Goal: Use online tool/utility: Utilize a website feature to perform a specific function

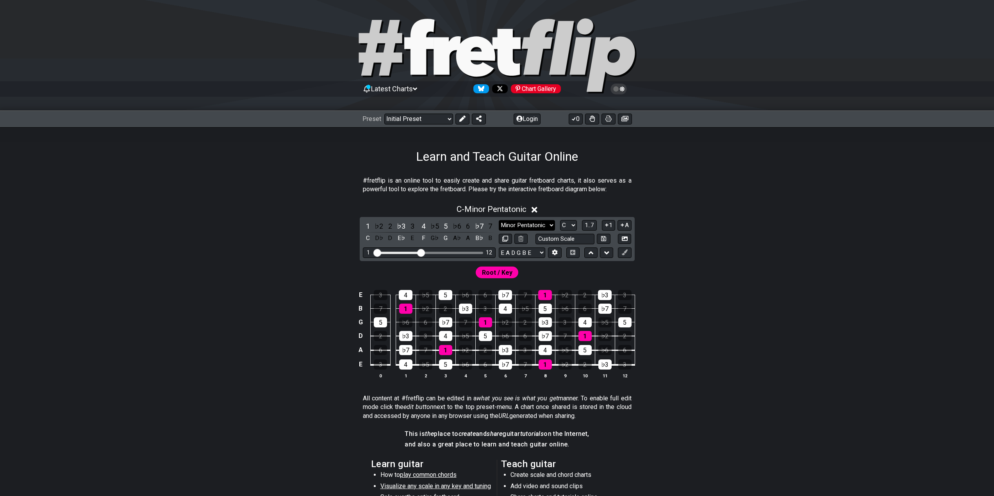
click at [530, 224] on select "Minor Pentatonic Click to edit Minor Pentatonic Major Pentatonic Minor Blues Ma…" at bounding box center [527, 225] width 56 height 11
click at [294, 281] on section "Root / Key E 3 4 ♭5 5 ♭6 6 ♭7 7 1 ♭2 2 ♭3 3 B 7 1 ♭2 2 ♭3 3 4 ♭5 5 ♭6 6 ♭7 7 G …" at bounding box center [497, 325] width 609 height 128
click at [536, 224] on select "Minor Pentatonic Click to edit Minor Pentatonic Major Pentatonic Minor Blues Ma…" at bounding box center [527, 225] width 56 height 11
click at [499, 220] on select "Minor Pentatonic Click to edit Minor Pentatonic Major Pentatonic Minor Blues Ma…" at bounding box center [527, 225] width 56 height 11
click at [522, 226] on select "Minor Pentatonic Click to edit Minor Pentatonic Major Pentatonic Minor Blues Ma…" at bounding box center [527, 225] width 56 height 11
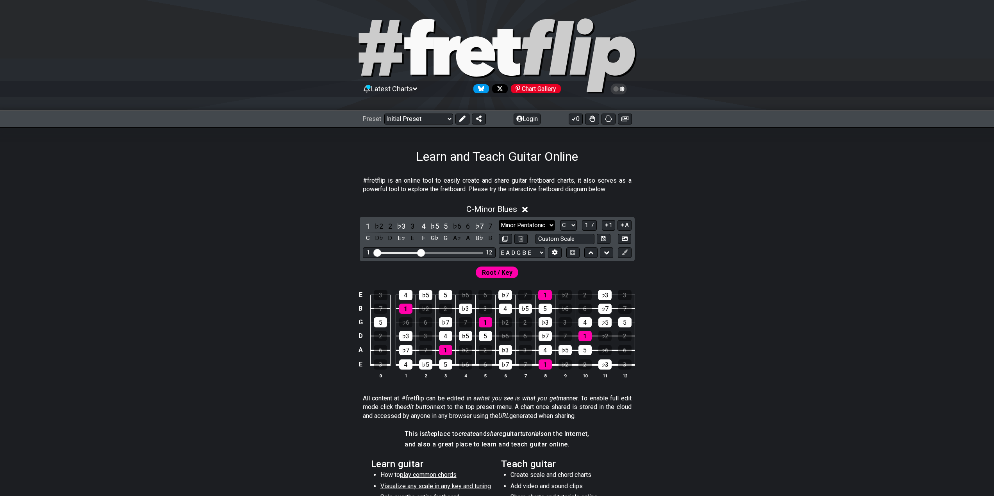
click at [499, 220] on select "Minor Pentatonic Click to edit Minor Pentatonic Major Pentatonic Minor Blues Ma…" at bounding box center [527, 225] width 56 height 11
click at [531, 224] on select "Minor Pentatonic Click to edit Minor Pentatonic Major Pentatonic Minor Blues Ma…" at bounding box center [527, 225] width 56 height 11
click at [499, 220] on select "Minor Pentatonic Click to edit Minor Pentatonic Major Pentatonic Minor Blues Ma…" at bounding box center [527, 225] width 56 height 11
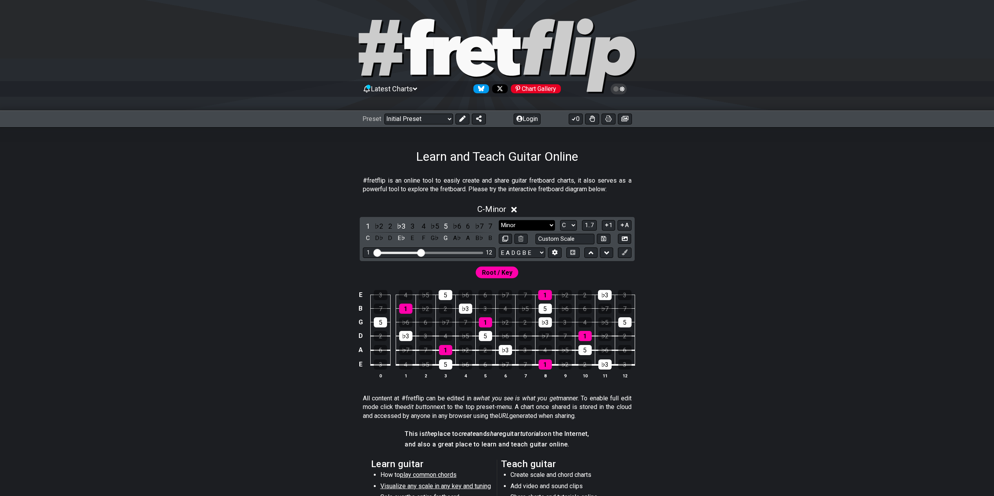
click at [522, 229] on select "Minor Pentatonic Click to edit Minor Pentatonic Major Pentatonic Minor Blues Ma…" at bounding box center [527, 225] width 56 height 11
click at [499, 220] on select "Minor Pentatonic Click to edit Minor Pentatonic Major Pentatonic Minor Blues Ma…" at bounding box center [527, 225] width 56 height 11
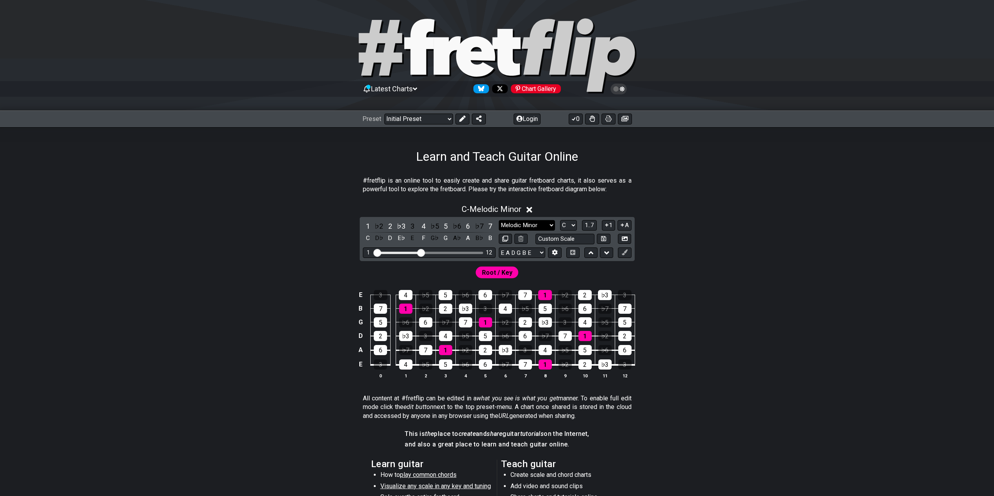
click at [517, 223] on select "Minor Pentatonic Click to edit Minor Pentatonic Major Pentatonic Minor Blues Ma…" at bounding box center [527, 225] width 56 height 11
select select "Minor Pentatonic"
click at [499, 220] on select "Minor Pentatonic Click to edit Minor Pentatonic Major Pentatonic Minor Blues Ma…" at bounding box center [527, 225] width 56 height 11
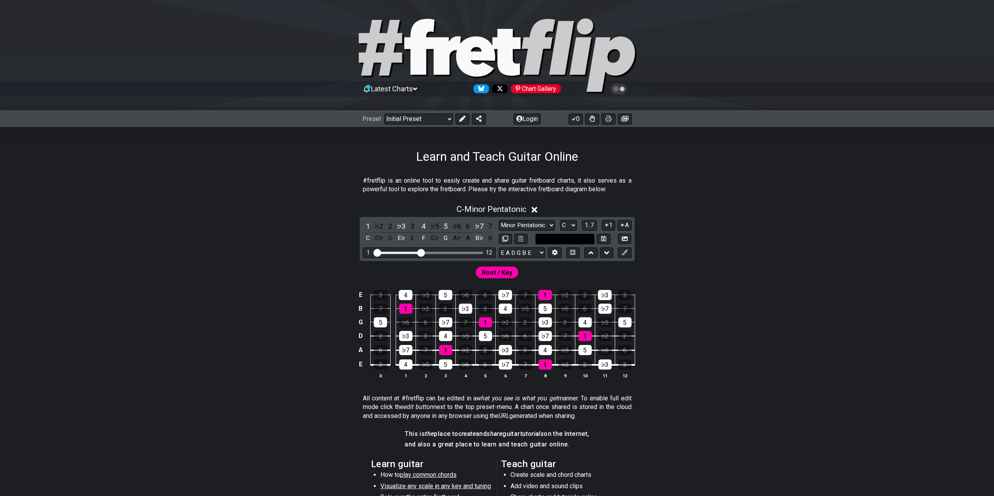
click at [556, 236] on input "text" at bounding box center [564, 239] width 59 height 11
type input "Custom Scale"
click at [537, 274] on div "Root / Key" at bounding box center [497, 270] width 609 height 19
click at [531, 226] on select "Minor Pentatonic Click to edit Minor Pentatonic Major Pentatonic Minor Blues Ma…" at bounding box center [527, 225] width 56 height 11
click at [499, 220] on select "Minor Pentatonic Click to edit Minor Pentatonic Major Pentatonic Minor Blues Ma…" at bounding box center [527, 225] width 56 height 11
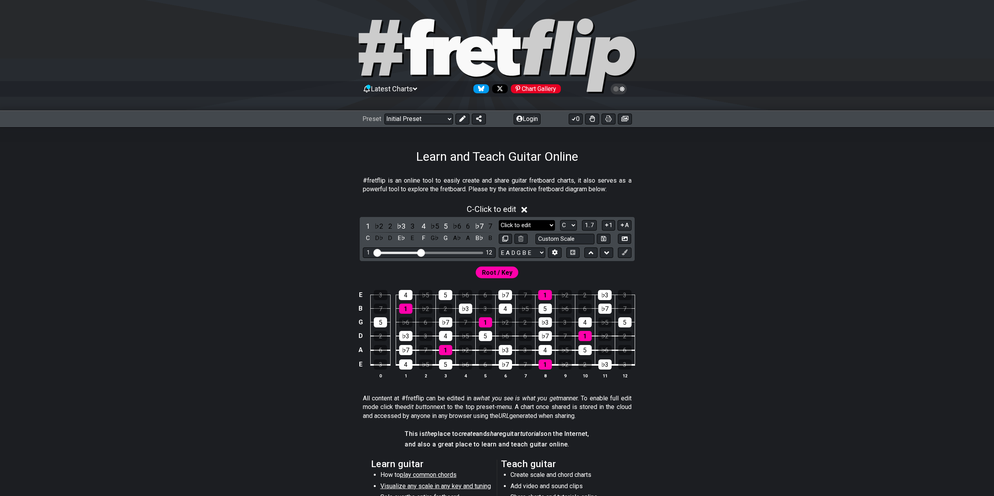
click at [517, 225] on select "Minor Pentatonic Click to edit Minor Pentatonic Major Pentatonic Minor Blues Ma…" at bounding box center [527, 225] width 56 height 11
select select "Minor / Aeolian"
click at [499, 220] on select "Minor Pentatonic Click to edit Minor Pentatonic Major Pentatonic Minor Blues Ma…" at bounding box center [527, 225] width 56 height 11
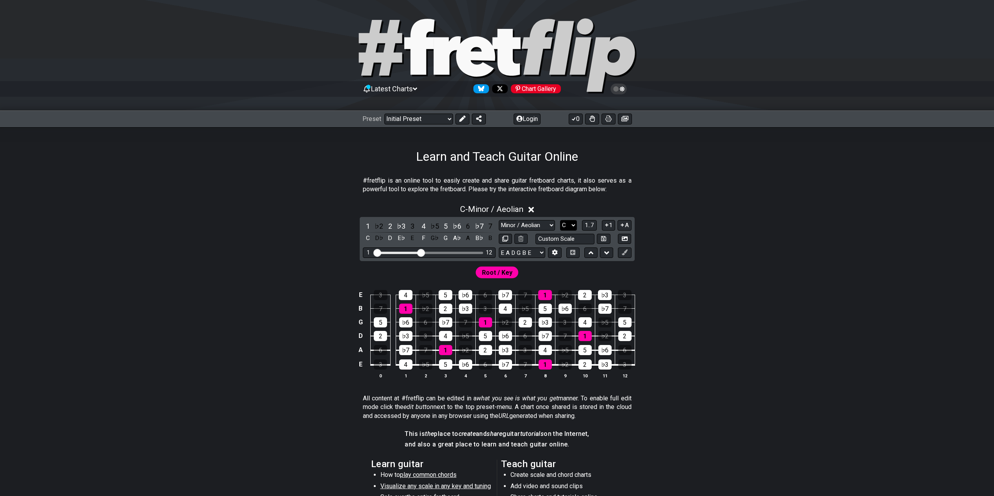
click at [568, 228] on select "A♭ A A♯ B♭ B C C♯ D♭ D D♯ E♭ E F F♯ G♭ G G♯" at bounding box center [568, 225] width 17 height 11
click at [560, 220] on select "A♭ A A♯ B♭ B C C♯ D♭ D D♯ E♭ E F F♯ G♭ G G♯" at bounding box center [568, 225] width 17 height 11
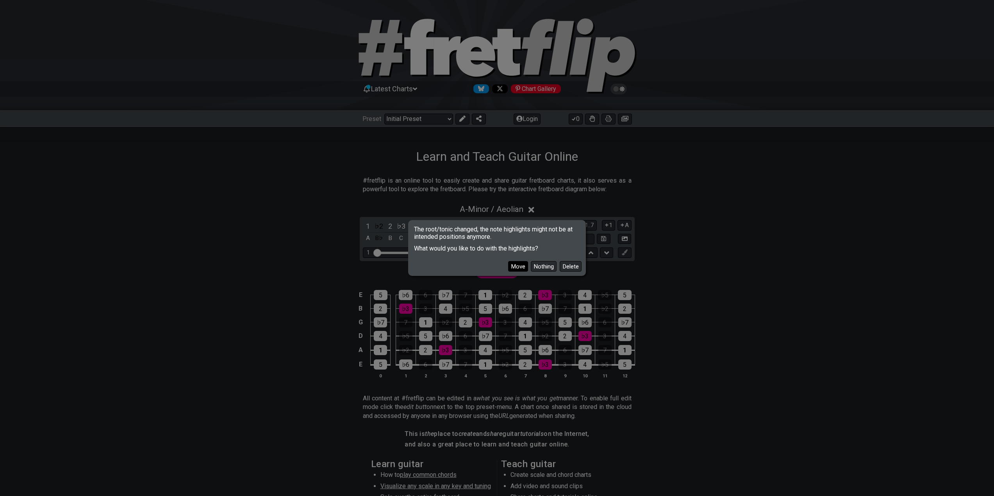
click at [518, 266] on button "Move" at bounding box center [518, 266] width 20 height 11
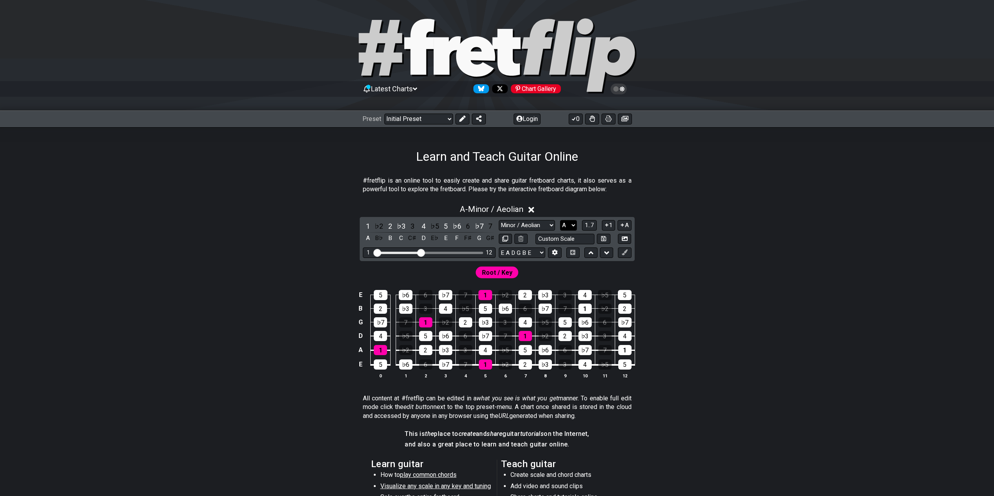
click at [573, 225] on select "A♭ A A♯ B♭ B C C♯ D♭ D D♯ E♭ E F F♯ G♭ G G♯" at bounding box center [568, 225] width 17 height 11
select select "F"
click at [560, 220] on select "A♭ A A♯ B♭ B C C♯ D♭ D D♯ E♭ E F F♯ G♭ G G♯" at bounding box center [568, 225] width 17 height 11
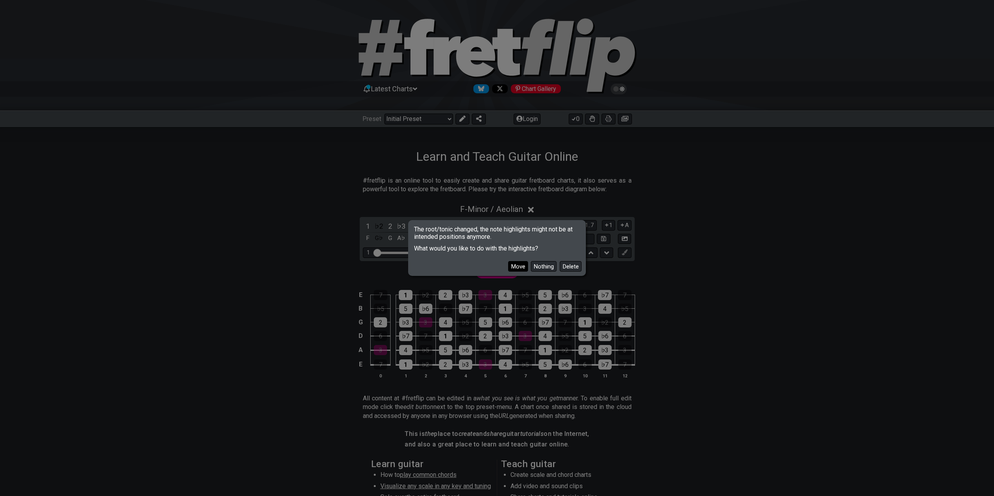
click at [519, 267] on button "Move" at bounding box center [518, 266] width 20 height 11
